Goal: Contribute content: Contribute content

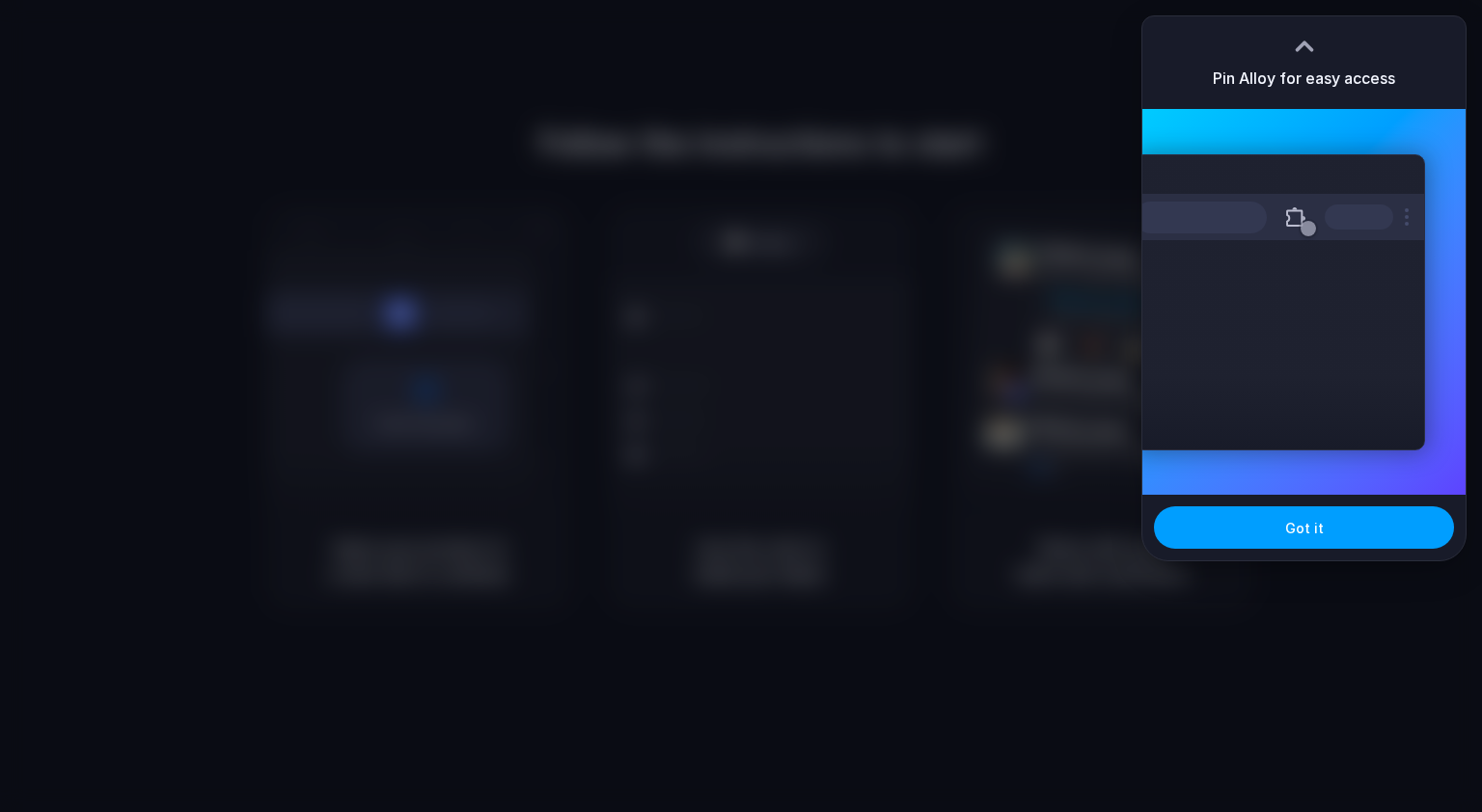
click at [1305, 538] on span "Got it" at bounding box center [1305, 528] width 39 height 20
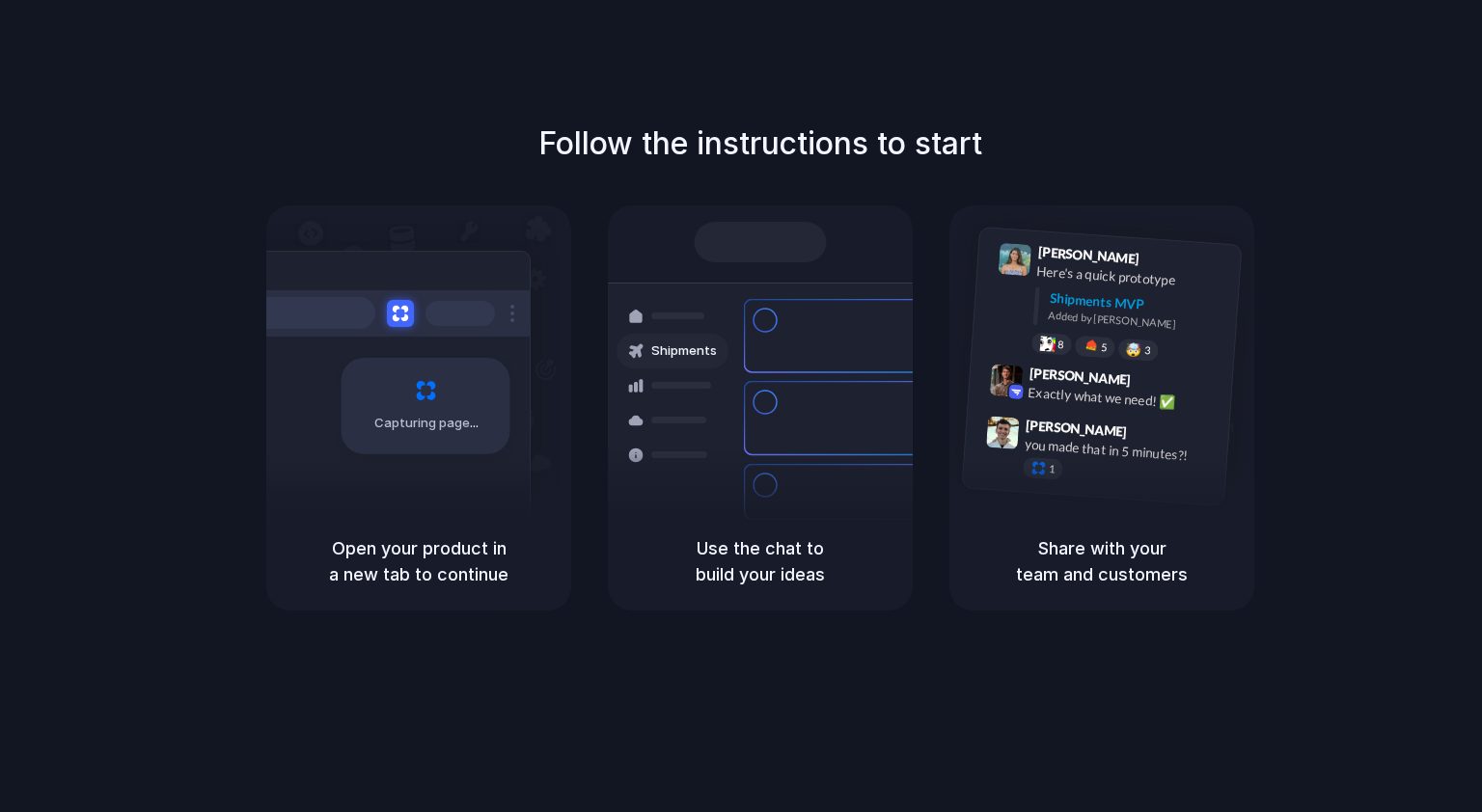
click at [608, 130] on h1 "Follow the instructions to start" at bounding box center [761, 143] width 444 height 47
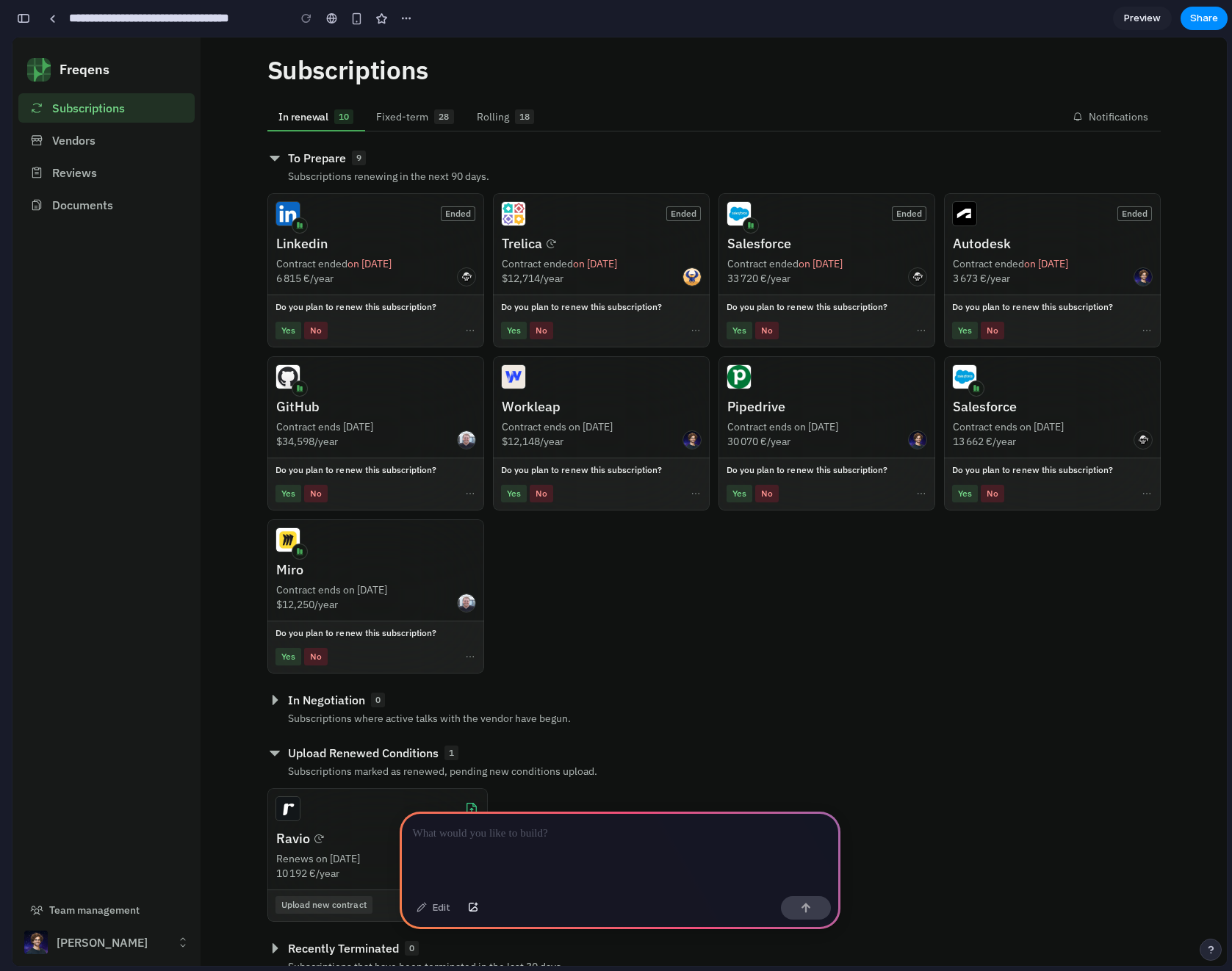
click at [267, 160] on icon at bounding box center [274, 158] width 15 height 15
click at [270, 158] on icon at bounding box center [274, 158] width 15 height 15
click at [322, 333] on button "No" at bounding box center [316, 331] width 24 height 18
click at [281, 334] on button "Yes" at bounding box center [288, 331] width 26 height 18
click at [536, 829] on p at bounding box center [619, 834] width 414 height 18
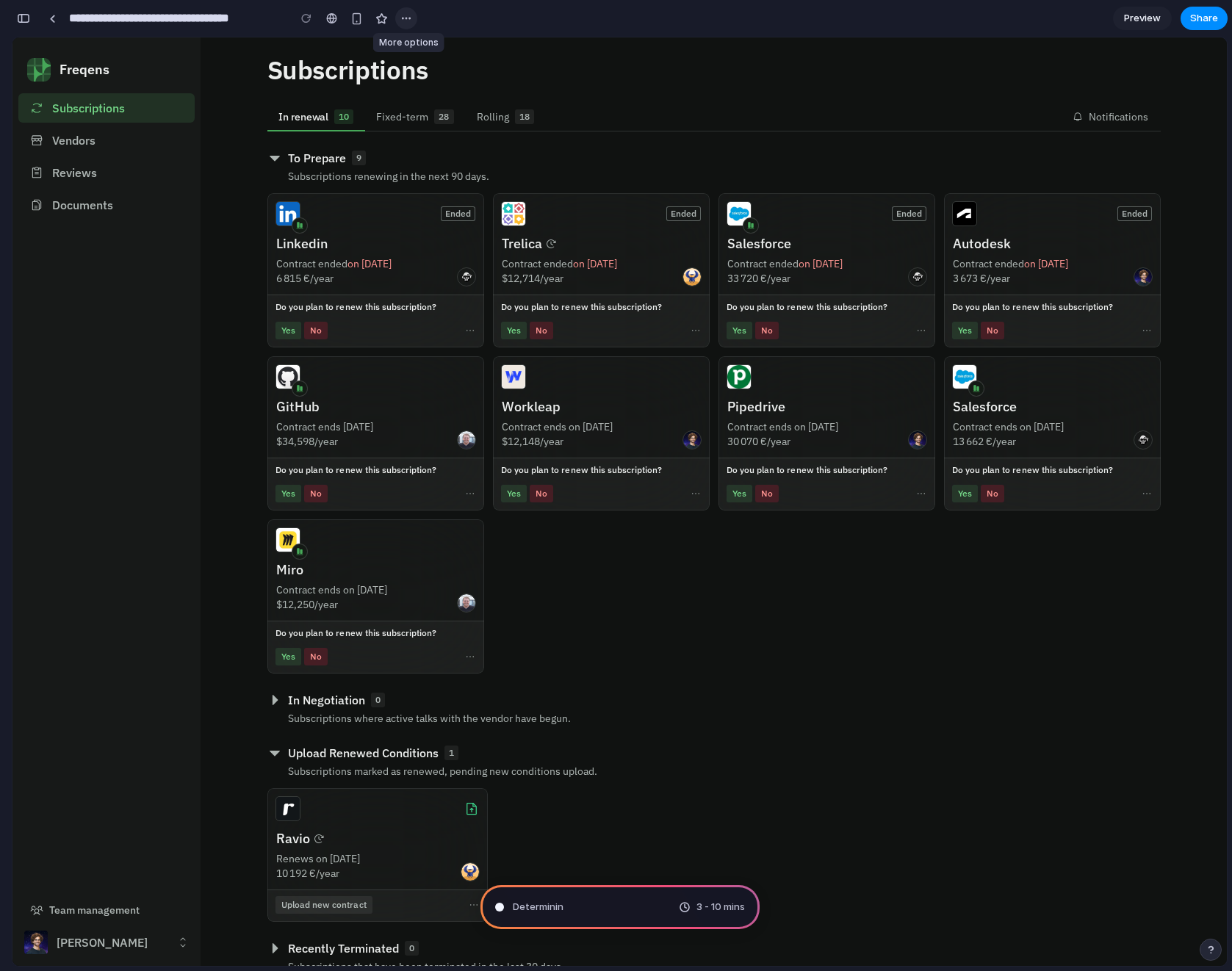
click at [402, 17] on div "button" at bounding box center [406, 18] width 12 height 12
click at [423, 16] on div "Duplicate Delete" at bounding box center [616, 486] width 1232 height 971
type input "**********"
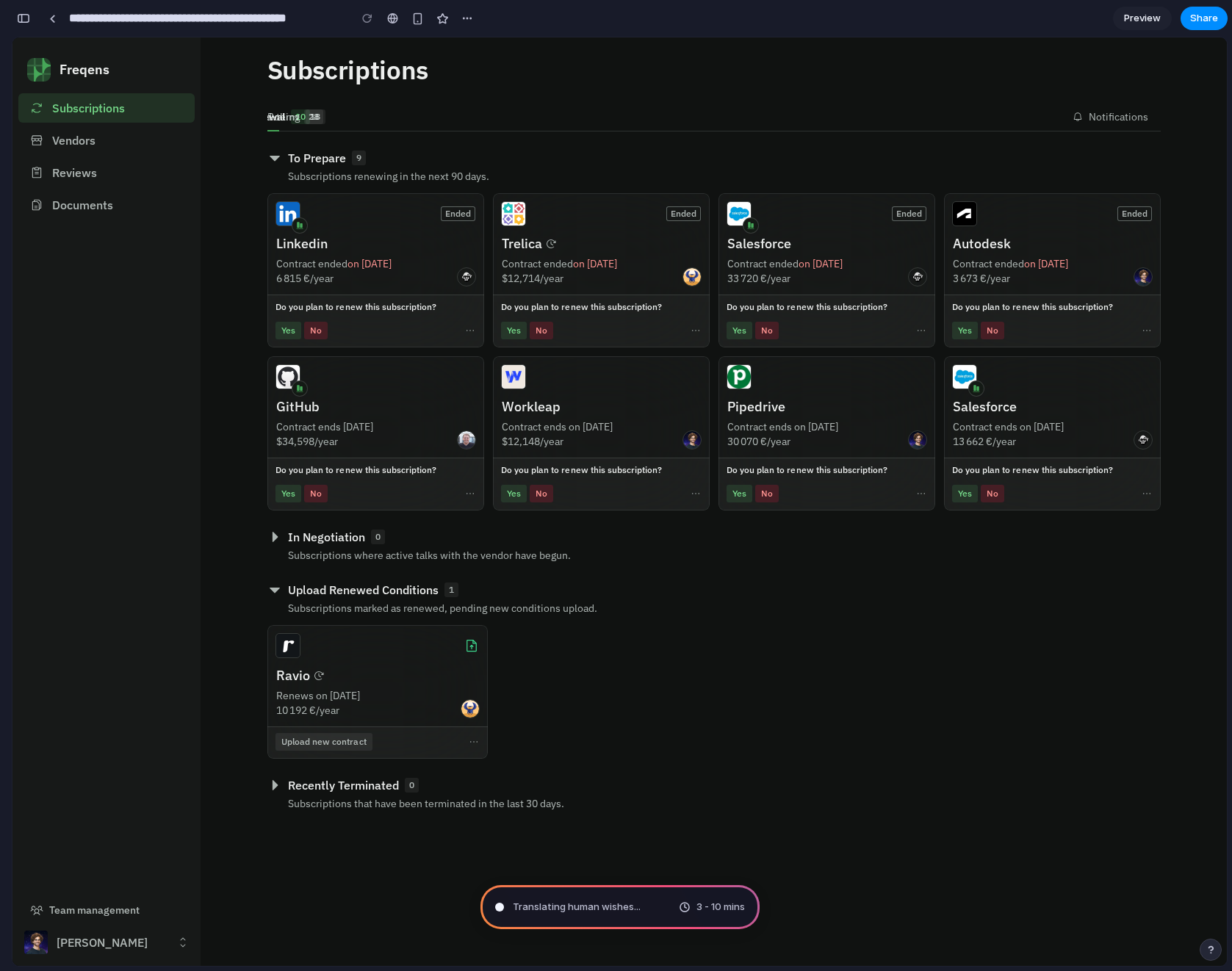
click at [388, 94] on div "Subscriptions In renewal 10 Fixed-term 28 Rolling 18 Notifications Notification…" at bounding box center [713, 433] width 893 height 756
click at [156, 407] on div "Freqens Subscriptions Vendors Reviews Documents Team management [PERSON_NAME]" at bounding box center [106, 502] width 188 height 928
click at [27, 17] on div "button" at bounding box center [24, 18] width 13 height 10
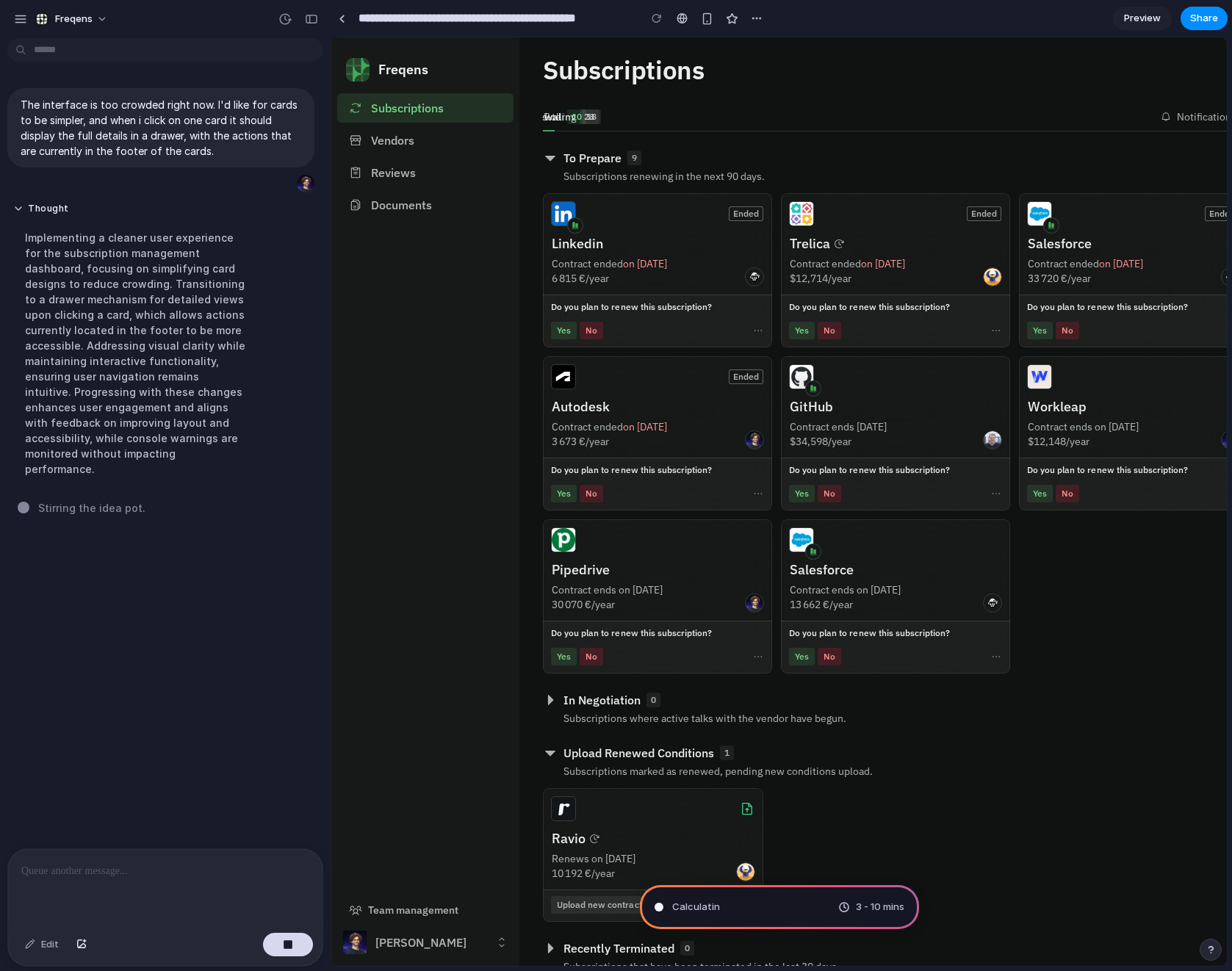
click at [744, 212] on span "Ended" at bounding box center [746, 214] width 35 height 15
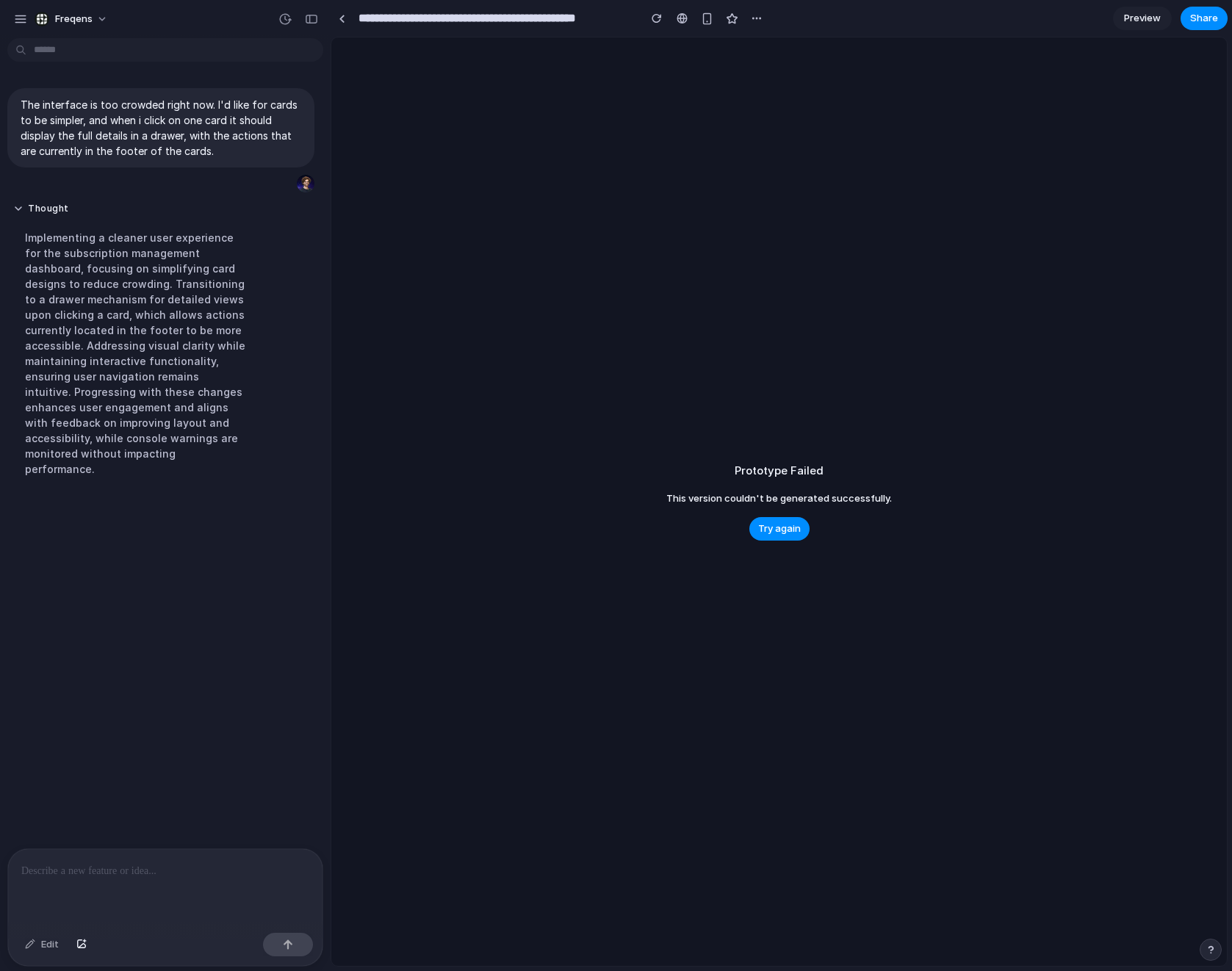
drag, startPoint x: 734, startPoint y: 544, endPoint x: 720, endPoint y: 516, distance: 31.3
click at [734, 544] on div "Prototype Failed This version couldn't be generated successfully. Try again" at bounding box center [779, 502] width 896 height 928
